Goal: Transaction & Acquisition: Purchase product/service

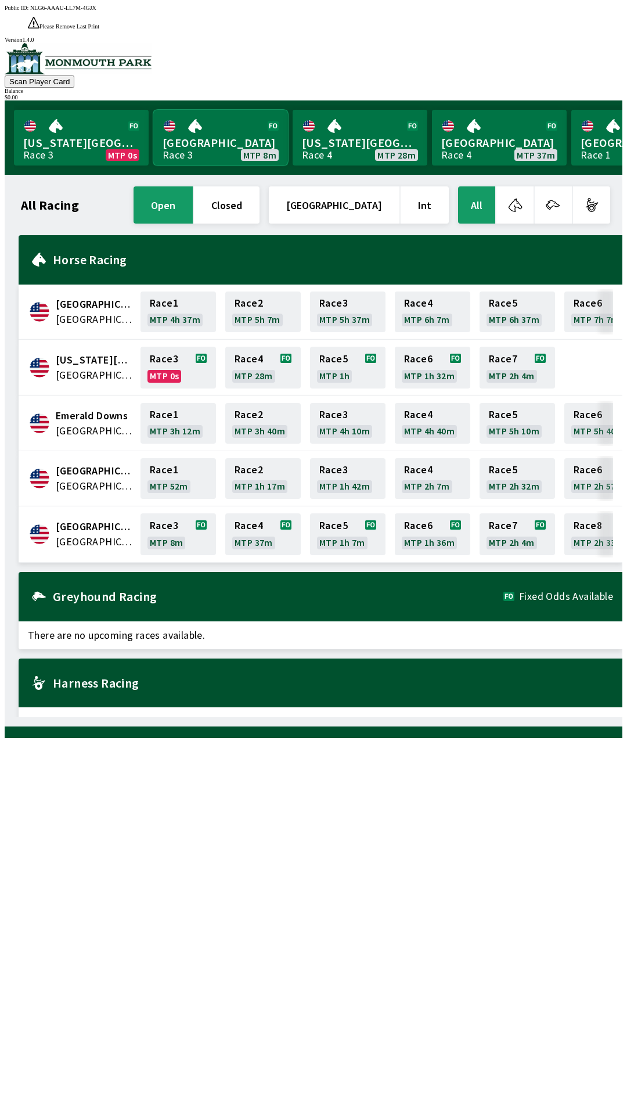
click at [218, 120] on link "[GEOGRAPHIC_DATA] Race 3 MTP 8m" at bounding box center [220, 138] width 135 height 56
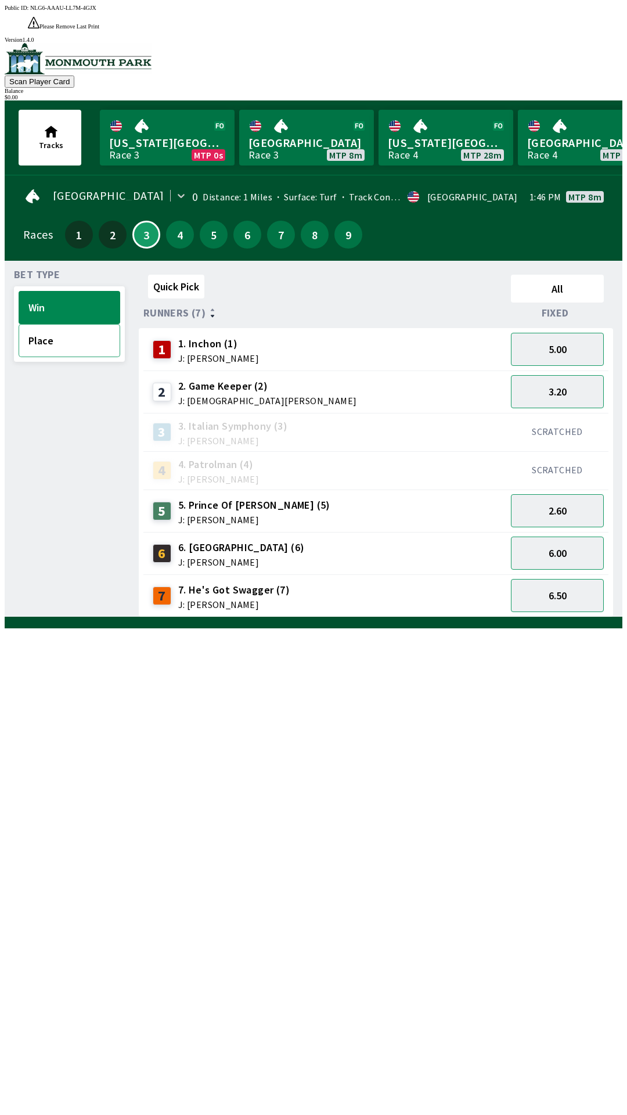
click at [58, 329] on button "Place" at bounding box center [70, 340] width 102 height 33
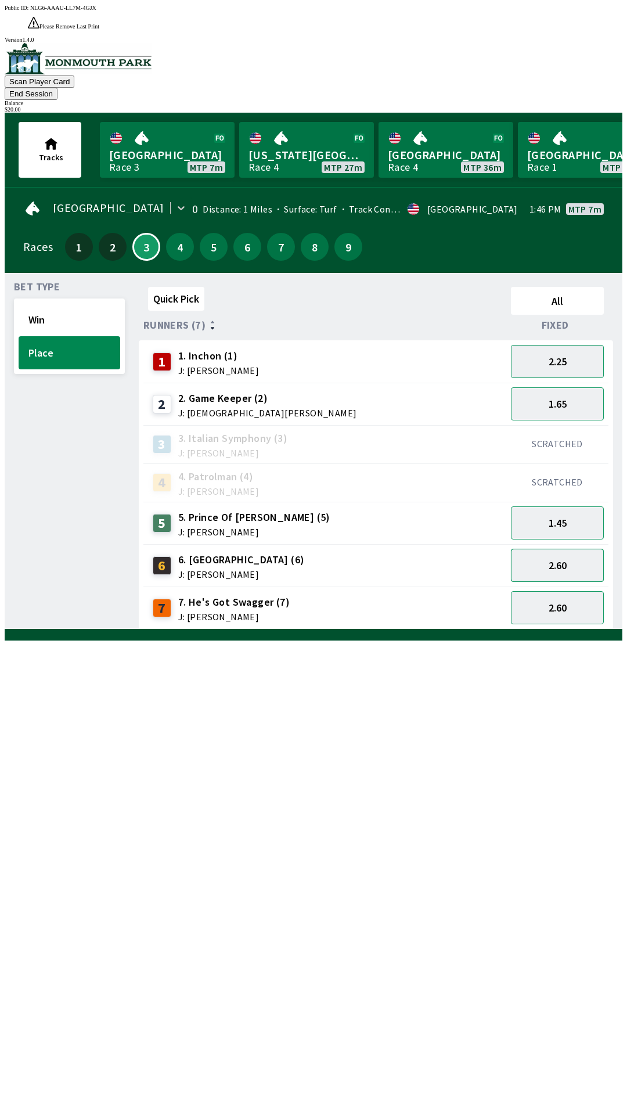
click at [573, 549] on button "2.60" at bounding box center [557, 565] width 93 height 33
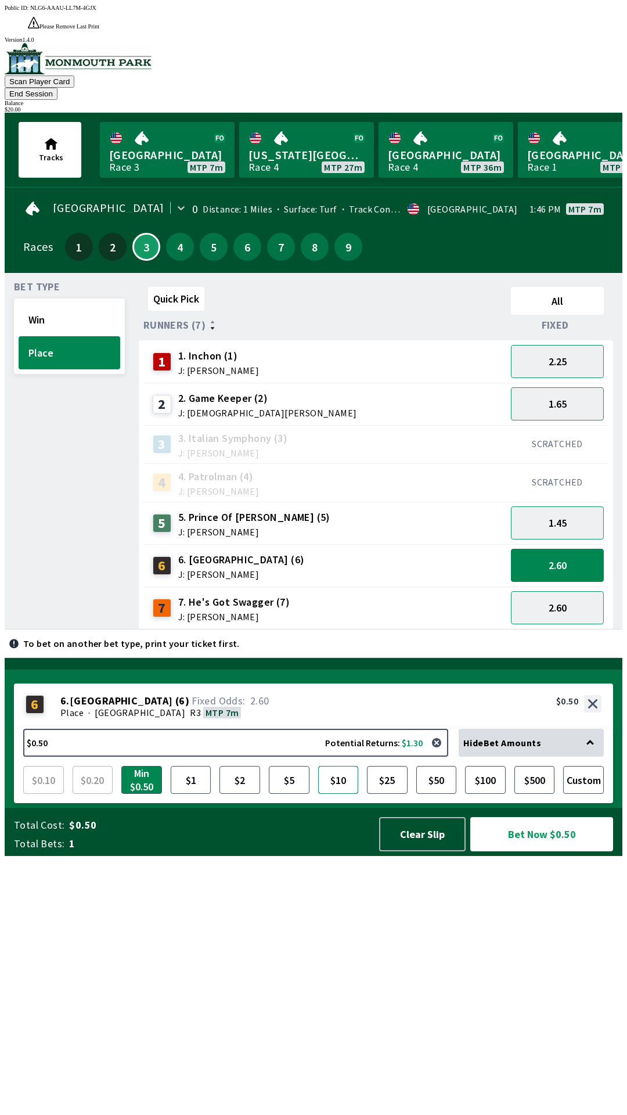
click at [348, 794] on button "$10" at bounding box center [338, 780] width 41 height 28
click at [547, 852] on button "Bet Now $10.00" at bounding box center [542, 834] width 143 height 34
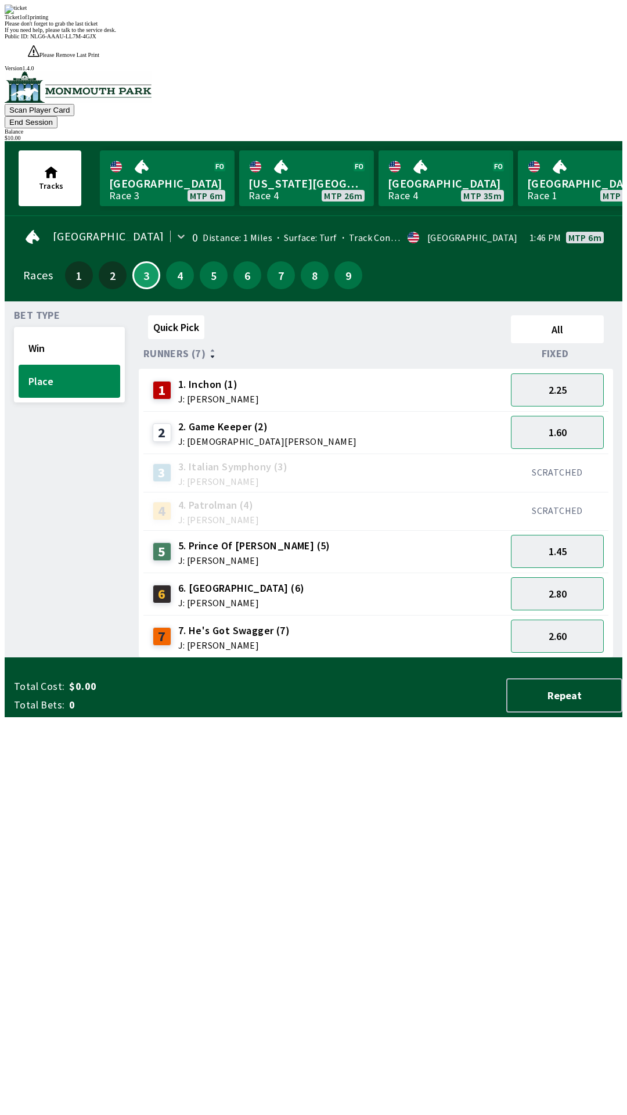
click at [58, 116] on button "End Session" at bounding box center [31, 122] width 53 height 12
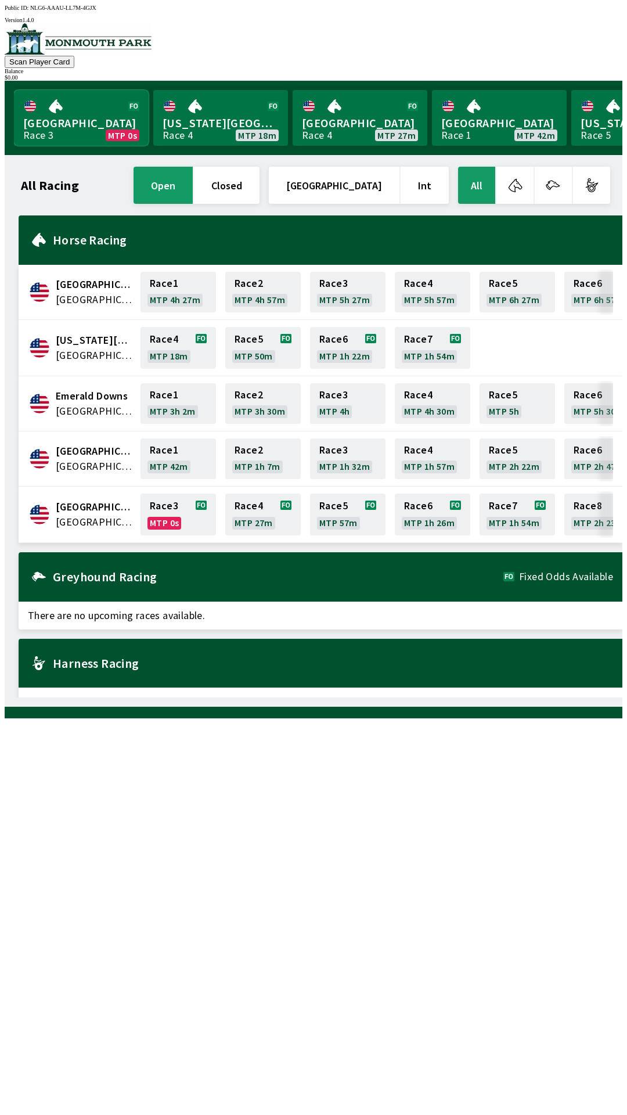
click at [77, 116] on link "Monmouth Park Race 3 MTP 0s" at bounding box center [81, 118] width 135 height 56
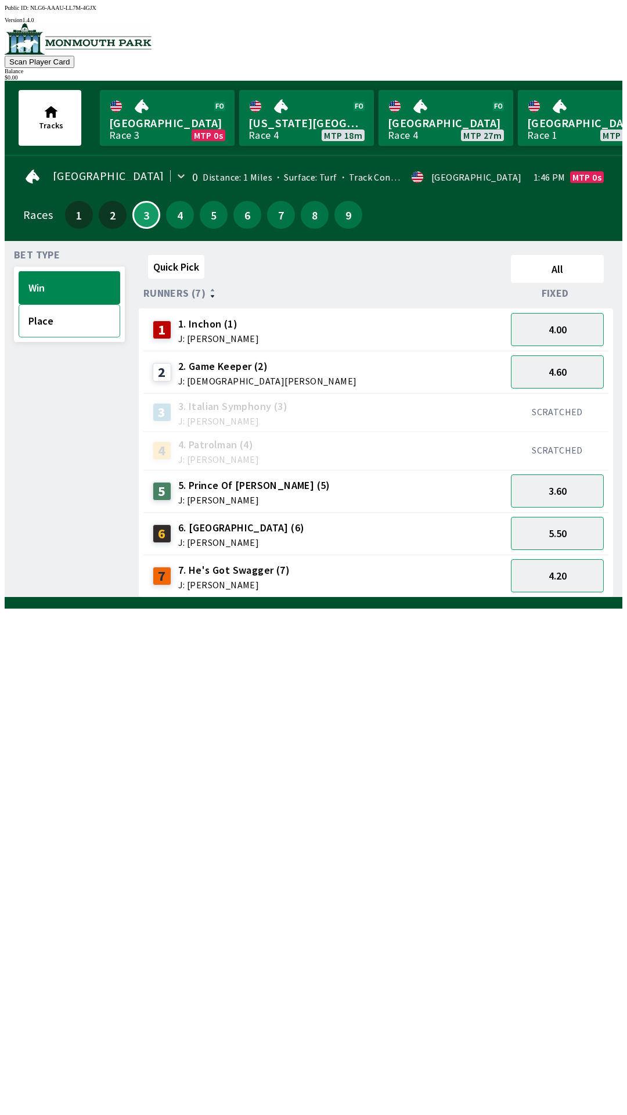
click at [65, 320] on button "Place" at bounding box center [70, 320] width 102 height 33
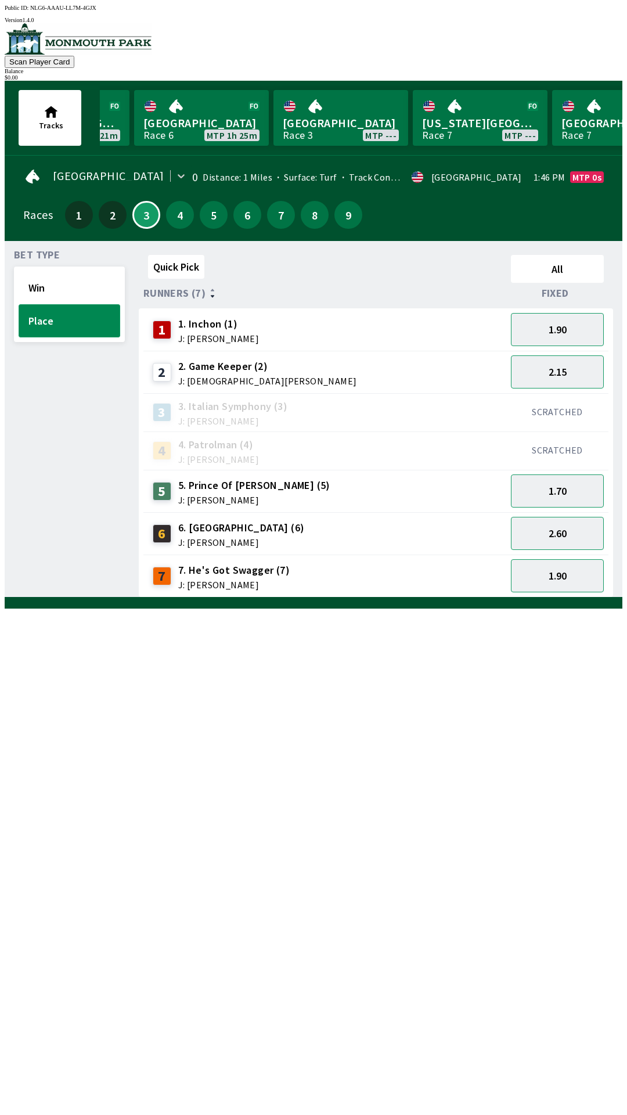
scroll to position [0, 1136]
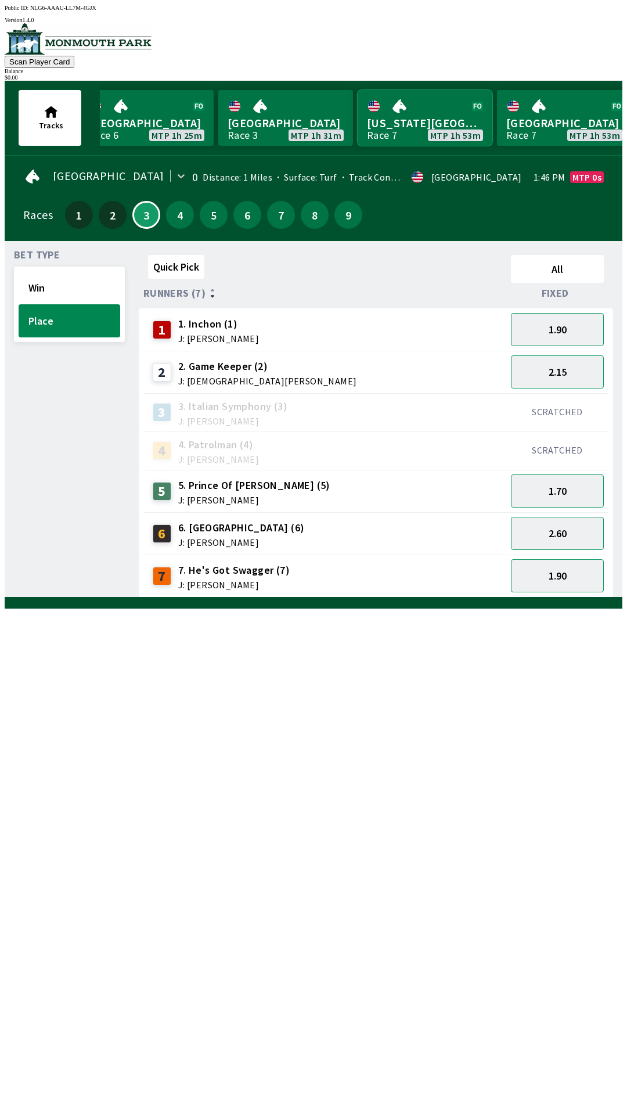
click at [402, 135] on link "[US_STATE] Park Race 7 MTP 1h 53m" at bounding box center [425, 118] width 135 height 56
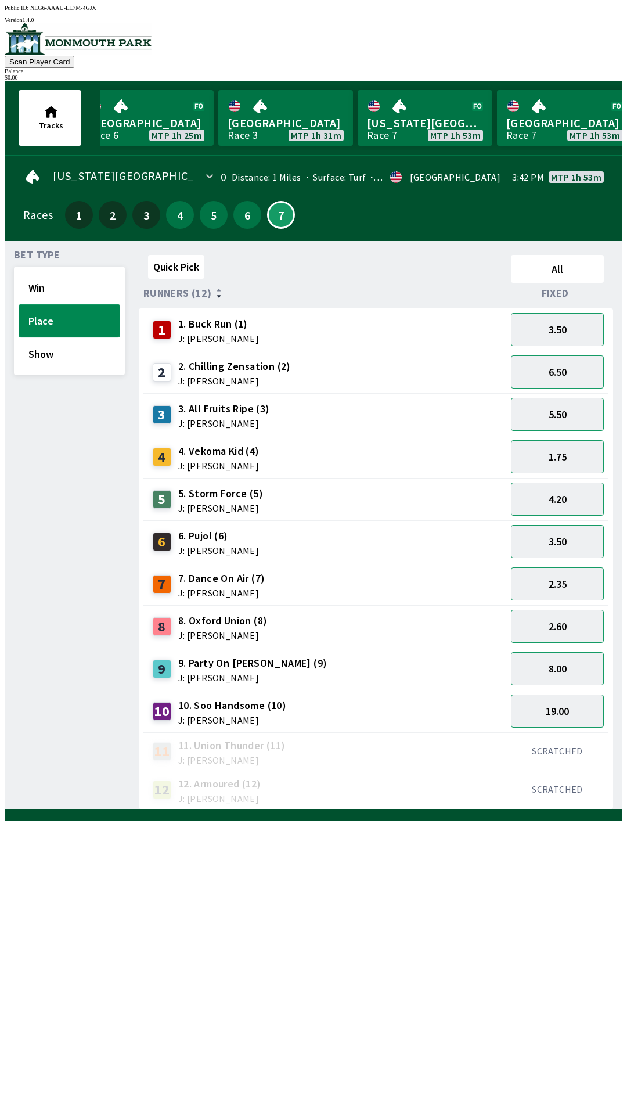
click at [46, 304] on button "Place" at bounding box center [70, 320] width 102 height 33
click at [48, 277] on button "Win" at bounding box center [70, 287] width 102 height 33
